Goal: Find specific page/section: Find specific page/section

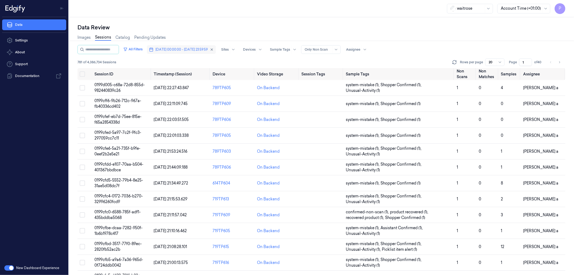
click at [191, 47] on span "[DATE] 00:00:00 - [DATE] 23:59:59" at bounding box center [181, 49] width 52 height 5
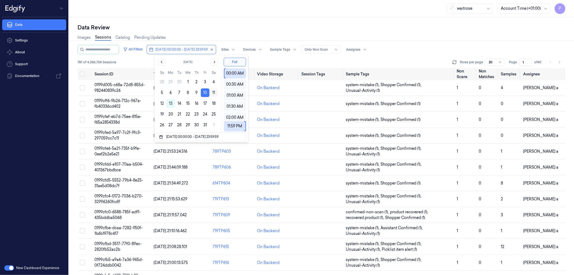
click at [214, 92] on button "11" at bounding box center [213, 92] width 9 height 9
type input "[DATE] 00:00:00 - [DATE] 23:59:59"
click at [280, 32] on div "Images Sessions Catalog Pending Updates" at bounding box center [321, 38] width 488 height 14
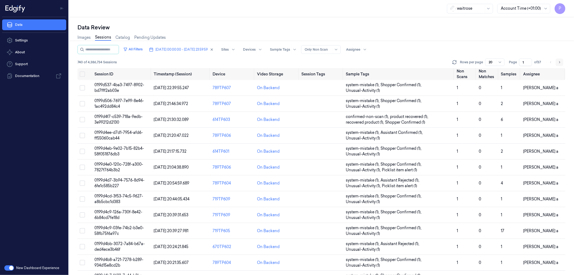
click at [560, 63] on icon "Go to next page" at bounding box center [559, 62] width 3 height 4
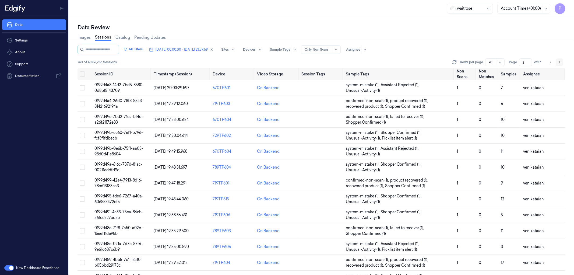
click at [558, 62] on icon "Go to next page" at bounding box center [559, 62] width 3 height 4
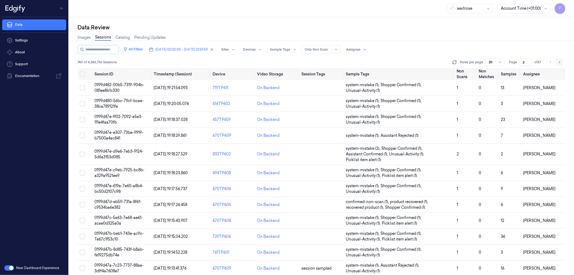
click at [559, 64] on icon "Go to next page" at bounding box center [559, 62] width 3 height 4
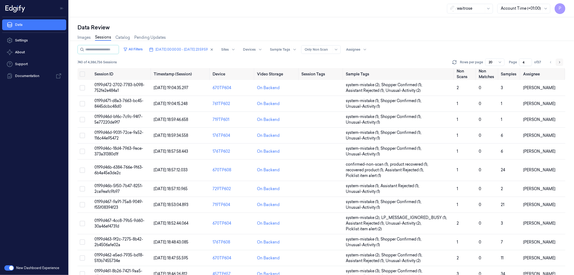
click at [559, 61] on icon "Go to next page" at bounding box center [559, 62] width 3 height 4
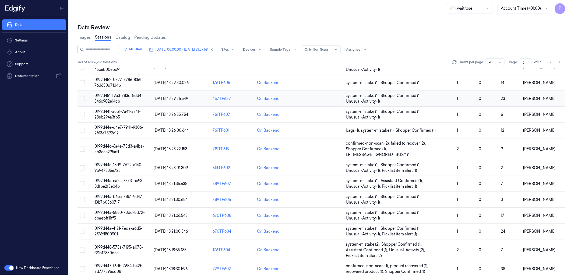
scroll to position [132, 0]
click at [558, 63] on icon "Go to next page" at bounding box center [559, 62] width 3 height 4
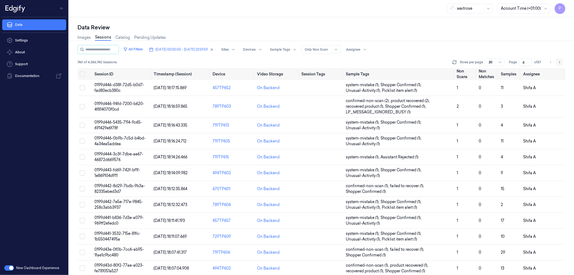
click at [558, 60] on icon "Go to next page" at bounding box center [559, 62] width 3 height 4
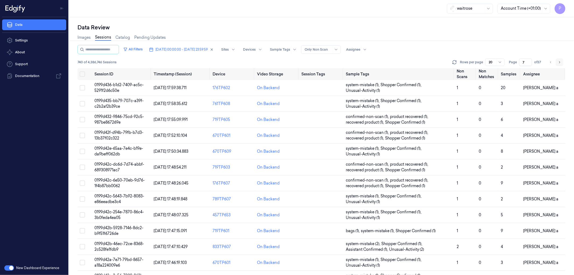
click at [560, 62] on icon "Go to next page" at bounding box center [559, 62] width 1 height 2
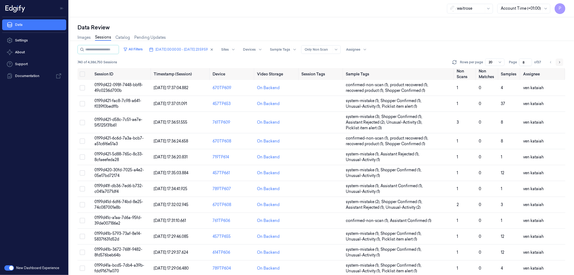
click at [560, 62] on icon "Go to next page" at bounding box center [559, 62] width 3 height 4
type input "9"
